Goal: Task Accomplishment & Management: Manage account settings

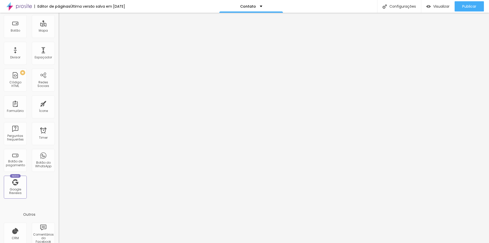
scroll to position [76, 0]
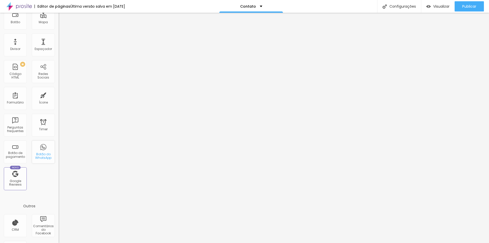
click at [39, 154] on div "Botão do WhatsApp" at bounding box center [43, 155] width 20 height 7
click at [38, 156] on div "Botão do WhatsApp" at bounding box center [43, 155] width 20 height 7
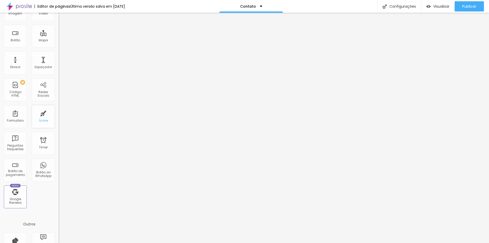
scroll to position [101, 0]
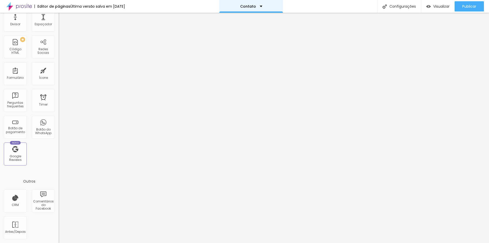
click at [260, 4] on div "Contato" at bounding box center [251, 6] width 64 height 13
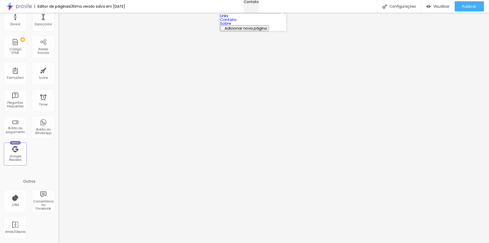
click at [259, 4] on div "Contato" at bounding box center [251, 2] width 15 height 4
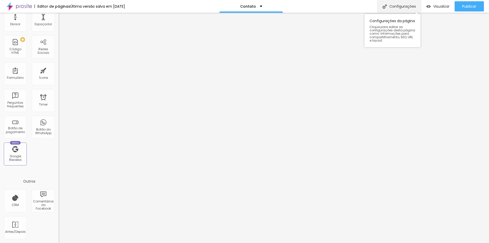
click at [396, 7] on div "Configurações" at bounding box center [400, 6] width 44 height 13
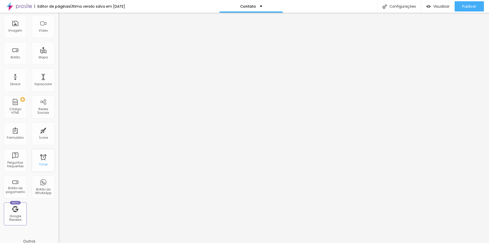
scroll to position [51, 0]
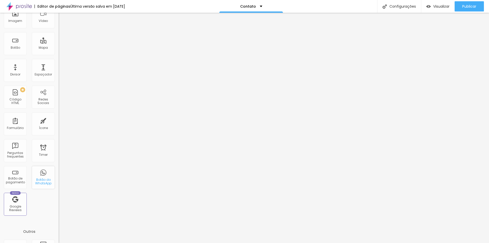
click at [41, 180] on div "Botão do WhatsApp" at bounding box center [43, 181] width 20 height 7
click at [40, 181] on div "Botão do WhatsApp" at bounding box center [43, 181] width 20 height 7
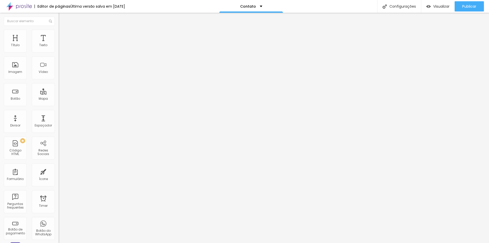
click at [59, 103] on input "[URL][DOMAIN_NAME]" at bounding box center [89, 102] width 61 height 5
click at [59, 167] on div "Editar Botão Conteúdo Estilo Avançado Texto Whats App Alinhamento Tamanho Norma…" at bounding box center [88, 128] width 59 height 230
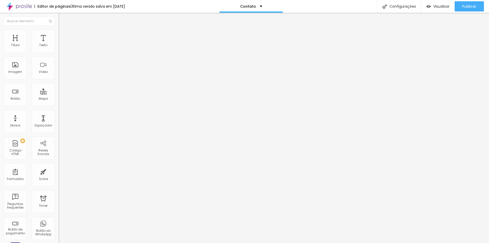
click at [59, 105] on input "[URL][DOMAIN_NAME]" at bounding box center [89, 102] width 61 height 5
click at [59, 104] on input "[URL][DOMAIN_NAME]" at bounding box center [89, 102] width 61 height 5
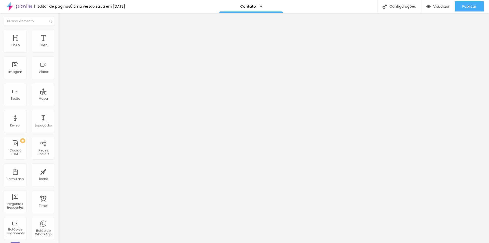
paste input "://[DOMAIN_NAME][URL]"
type input "[URL][DOMAIN_NAME]"
click at [59, 132] on div "Editar Botão Conteúdo Estilo Avançado Texto Whats App [GEOGRAPHIC_DATA] Link UR…" at bounding box center [88, 128] width 59 height 230
click at [463, 4] on span "Publicar" at bounding box center [470, 6] width 14 height 4
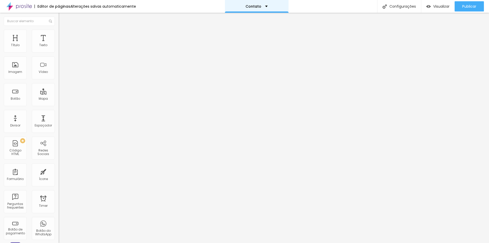
click at [246, 6] on p "Contato" at bounding box center [254, 7] width 16 height 4
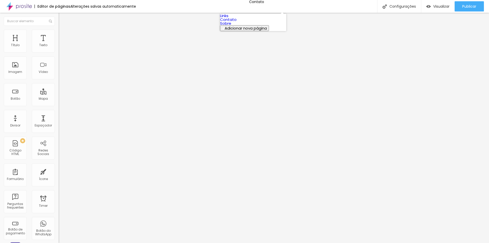
click at [229, 18] on link "Links" at bounding box center [224, 15] width 8 height 5
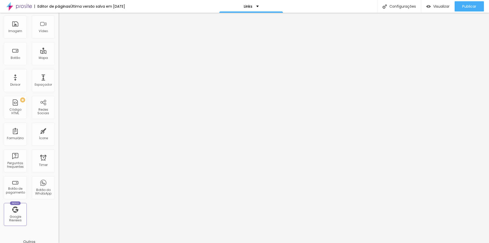
scroll to position [51, 0]
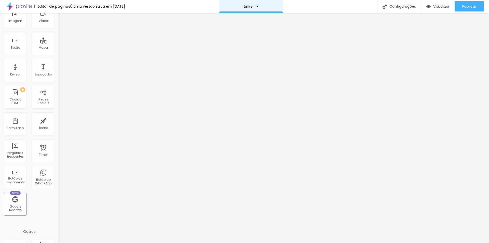
click at [246, 5] on div "Links" at bounding box center [251, 6] width 64 height 13
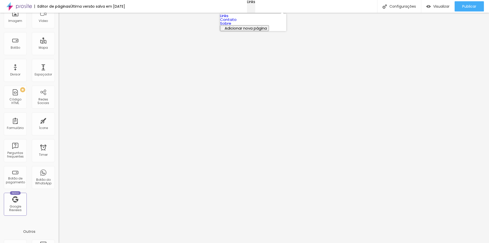
click at [247, 4] on div "Links" at bounding box center [251, 2] width 8 height 4
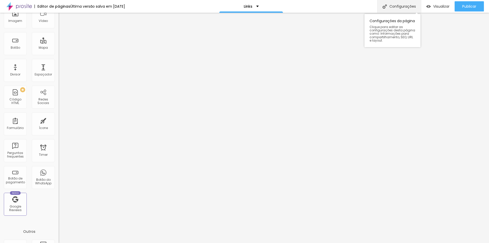
click at [391, 2] on div "Configurações" at bounding box center [400, 6] width 44 height 13
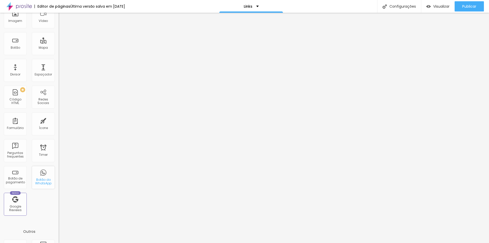
click at [37, 179] on div "Botão do WhatsApp" at bounding box center [43, 181] width 20 height 7
click at [42, 180] on div "Botão do WhatsApp" at bounding box center [43, 181] width 20 height 7
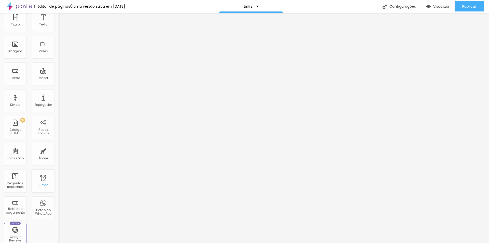
scroll to position [0, 0]
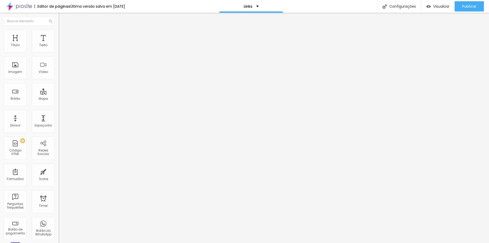
click at [26, 6] on img at bounding box center [18, 6] width 25 height 13
